Goal: Task Accomplishment & Management: Manage account settings

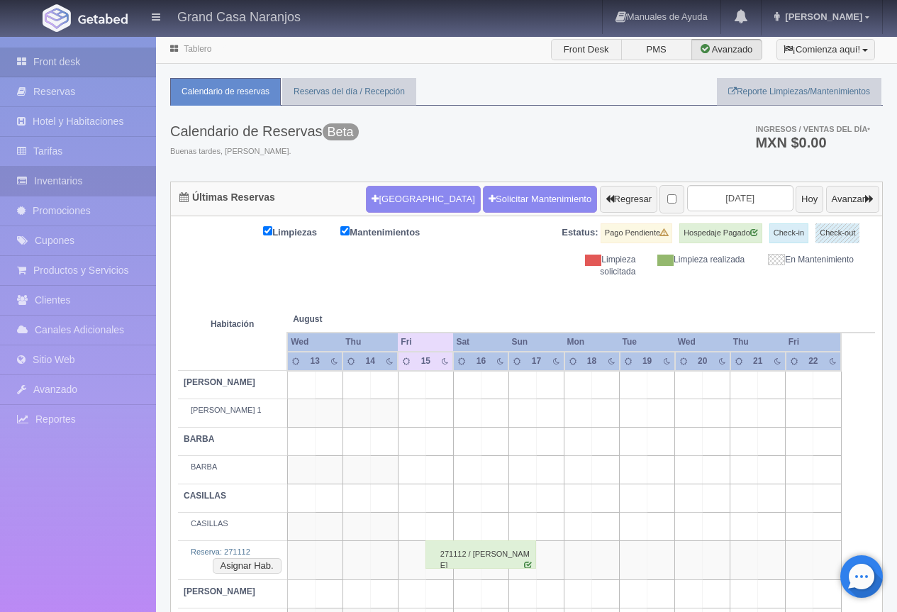
click at [81, 177] on link "Inventarios" at bounding box center [78, 181] width 156 height 29
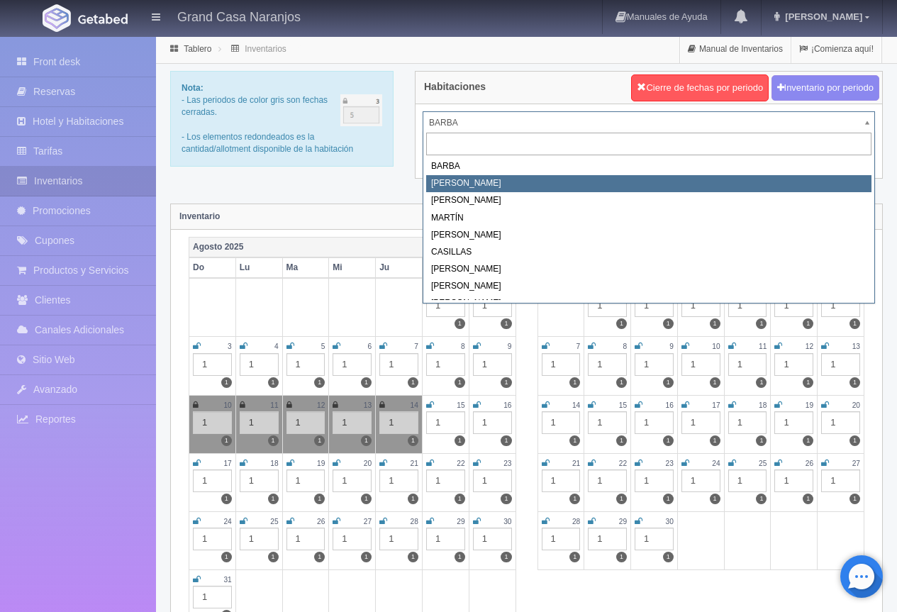
select select "2060"
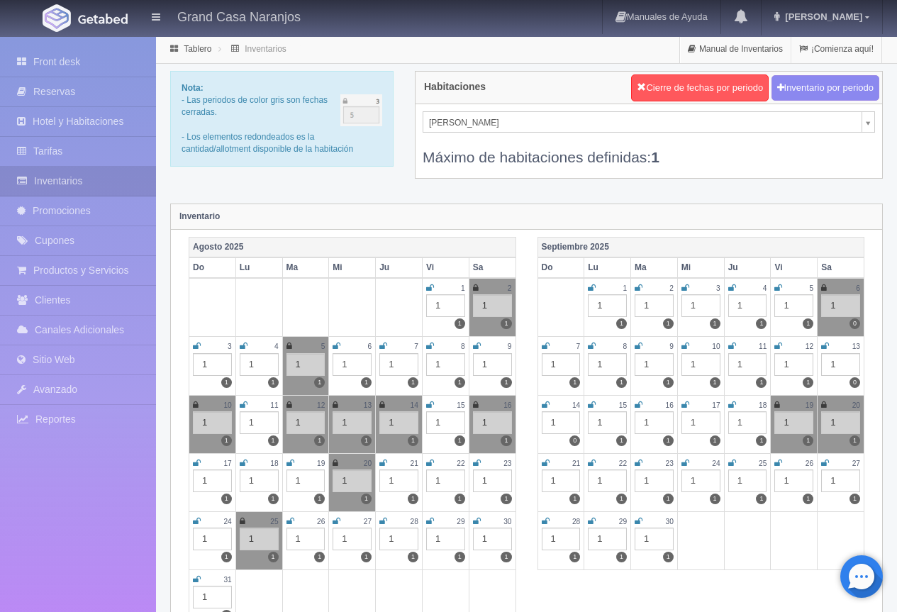
click at [635, 288] on icon at bounding box center [639, 288] width 8 height 9
